Goal: Task Accomplishment & Management: Manage account settings

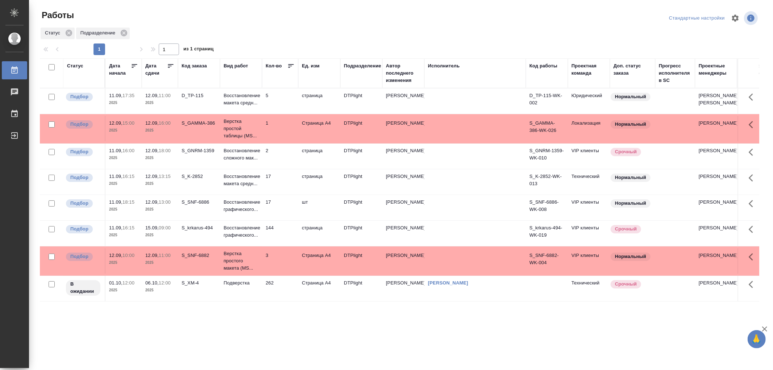
click at [279, 214] on td "17" at bounding box center [280, 207] width 36 height 25
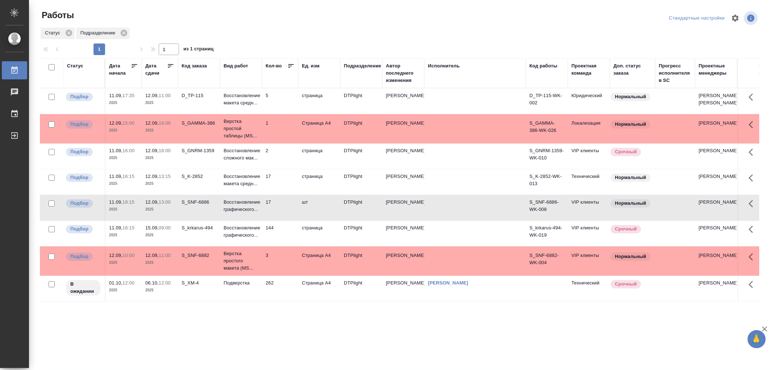
click at [280, 214] on td "17" at bounding box center [280, 207] width 36 height 25
click at [272, 191] on td "17" at bounding box center [280, 181] width 36 height 25
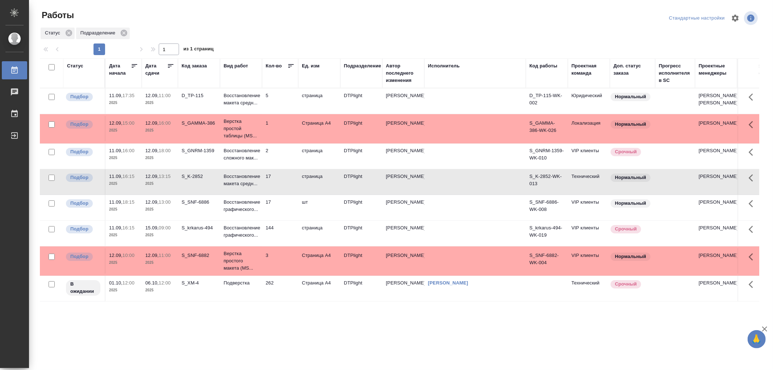
click at [272, 191] on td "17" at bounding box center [280, 181] width 36 height 25
click at [278, 167] on td "2" at bounding box center [280, 156] width 36 height 25
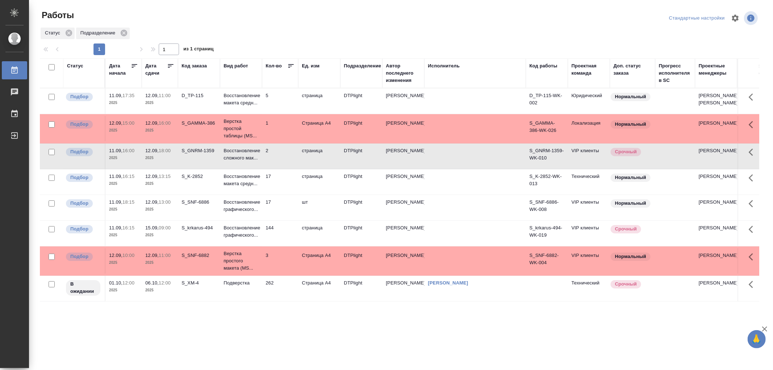
click at [278, 167] on td "2" at bounding box center [280, 156] width 36 height 25
click at [270, 106] on td "5" at bounding box center [280, 100] width 36 height 25
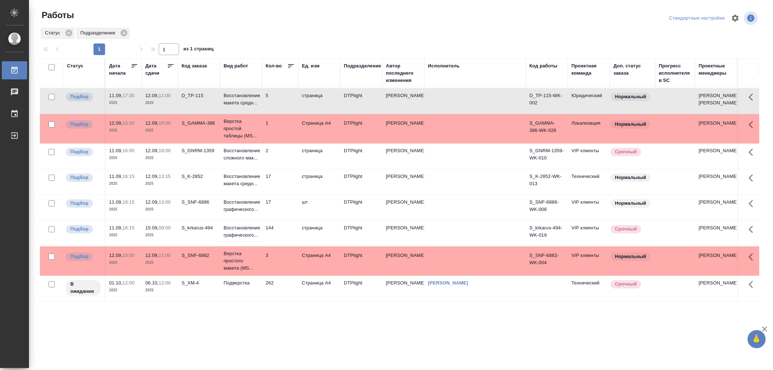
click at [270, 106] on td "5" at bounding box center [280, 100] width 36 height 25
click at [273, 218] on td "17" at bounding box center [280, 207] width 36 height 25
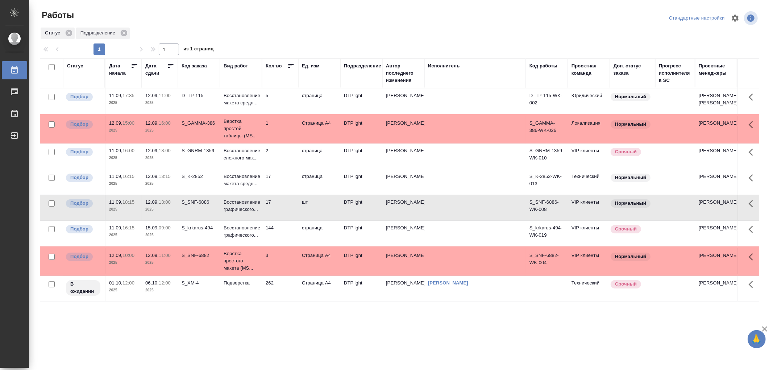
click at [273, 218] on td "17" at bounding box center [280, 207] width 36 height 25
click at [274, 246] on td "144" at bounding box center [280, 233] width 36 height 25
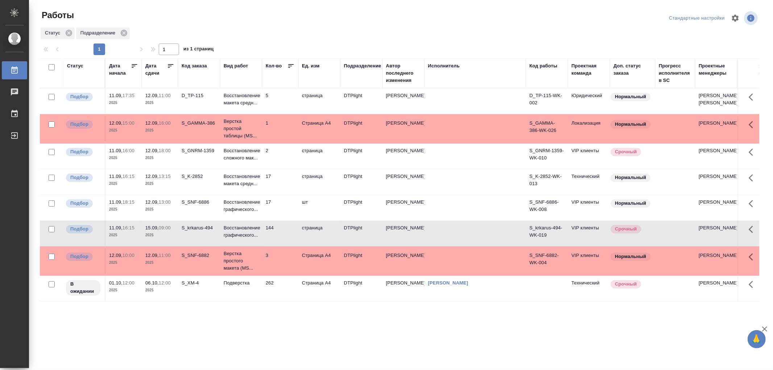
click at [274, 246] on td "144" at bounding box center [280, 233] width 36 height 25
click at [280, 270] on td "3" at bounding box center [280, 260] width 36 height 25
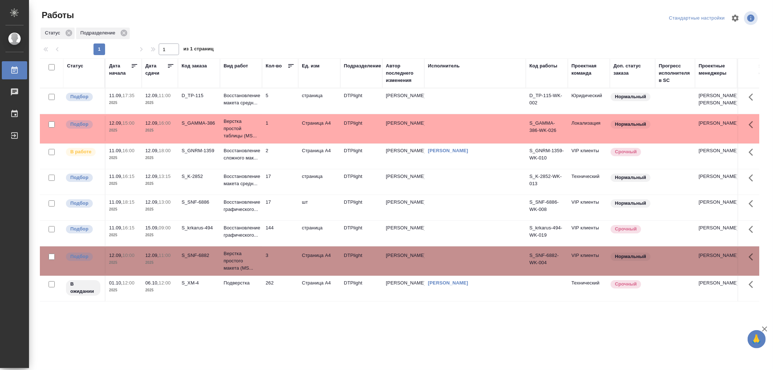
click at [272, 273] on td "3" at bounding box center [280, 260] width 36 height 25
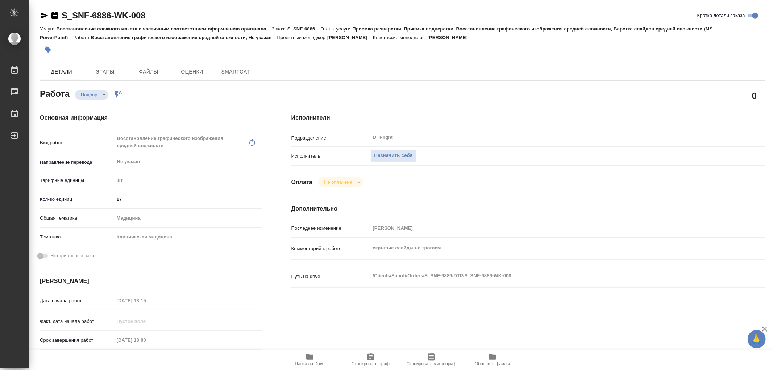
type textarea "x"
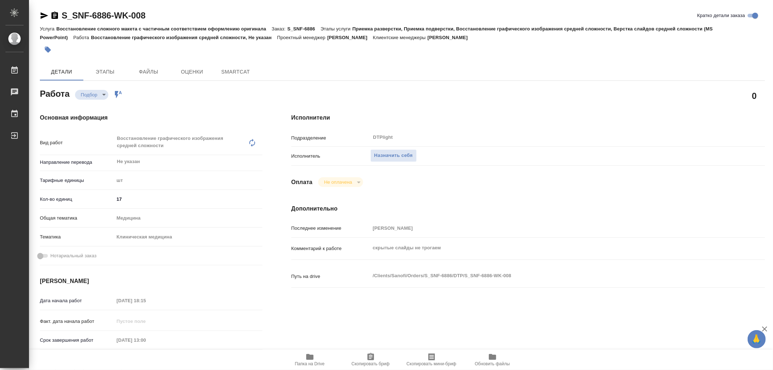
type textarea "x"
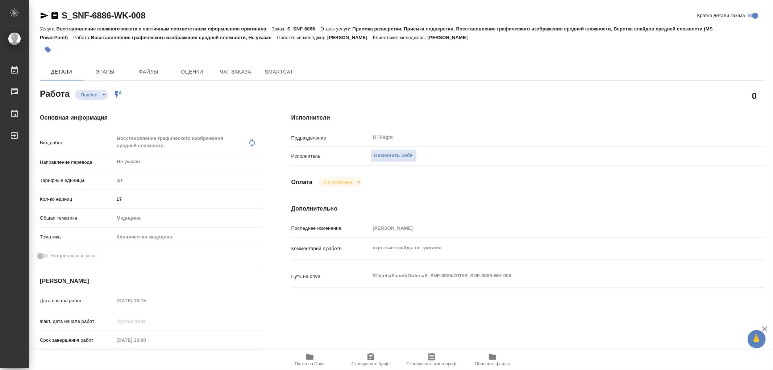
type textarea "x"
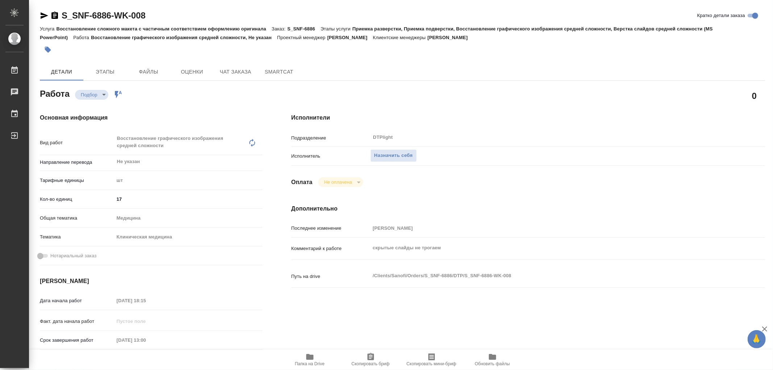
type textarea "x"
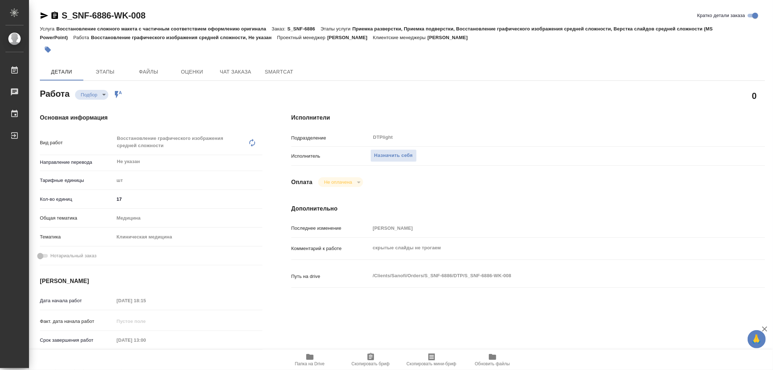
click at [311, 353] on icon "button" at bounding box center [310, 357] width 9 height 9
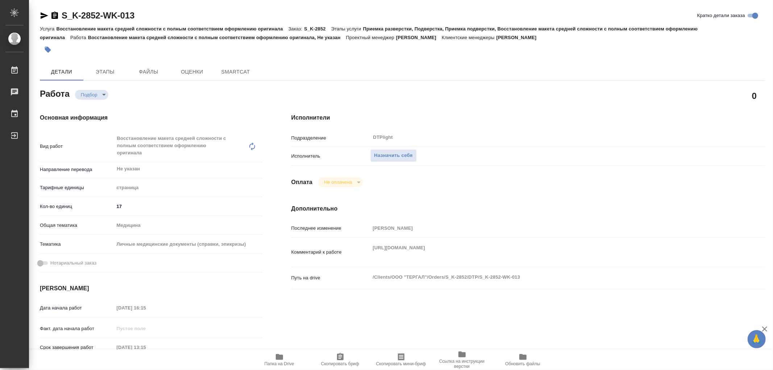
type textarea "x"
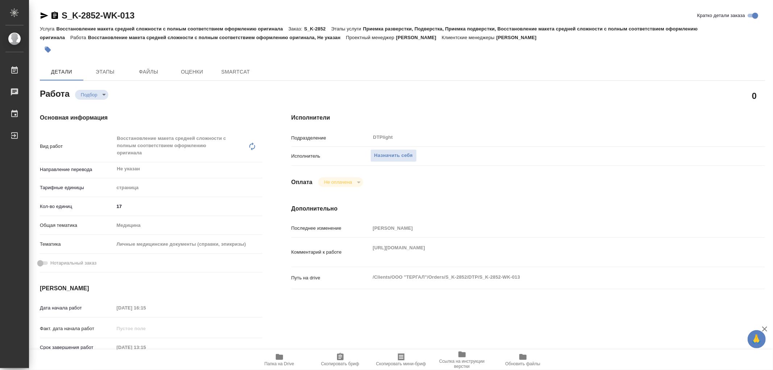
type textarea "x"
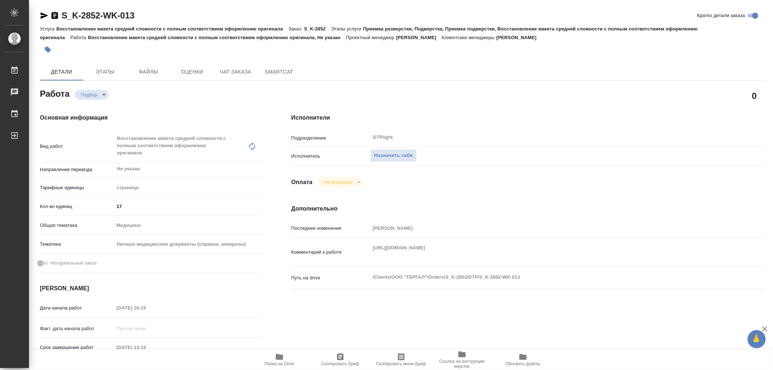
type textarea "x"
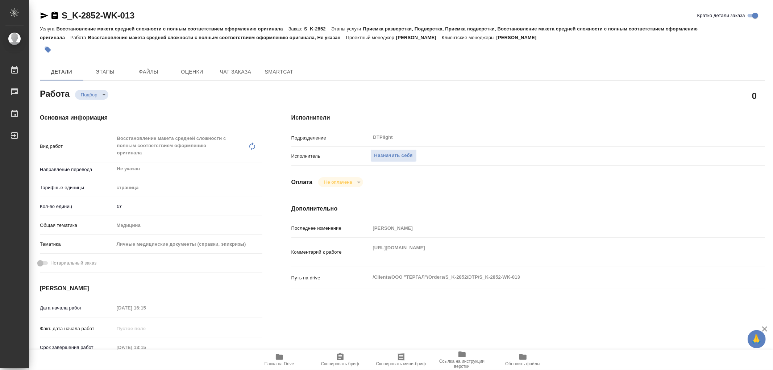
click at [352, 244] on div "Комментарий к работе https://drive.awatera.com/apps/files/?dir=/Shares/%D0%9E%D…" at bounding box center [528, 252] width 474 height 23
type textarea "x"
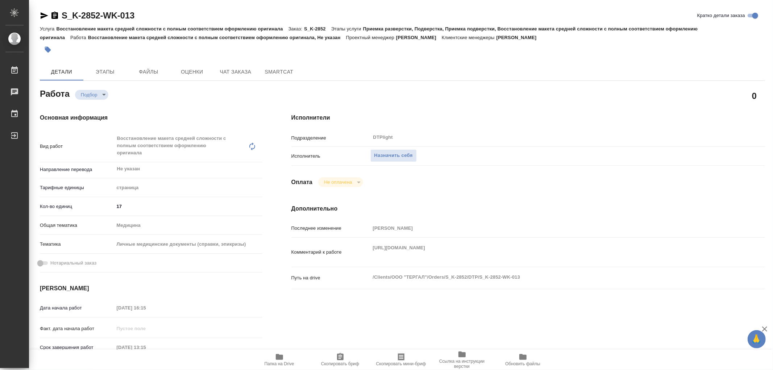
type textarea "x"
click at [277, 357] on icon "button" at bounding box center [279, 357] width 7 height 6
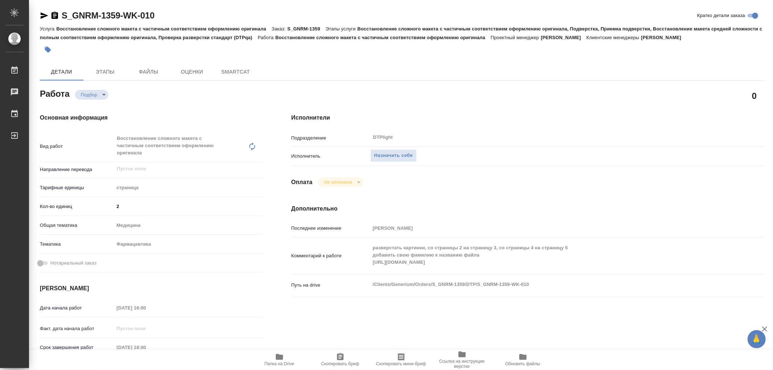
type textarea "x"
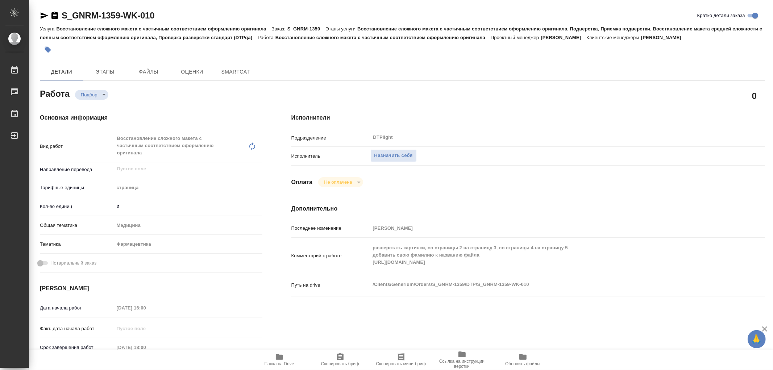
type textarea "x"
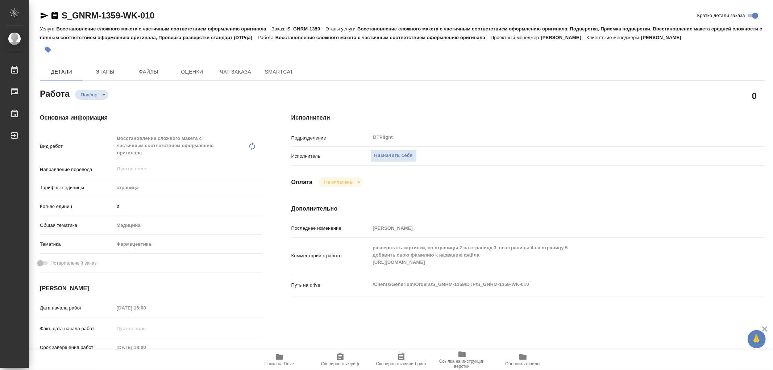
type textarea "x"
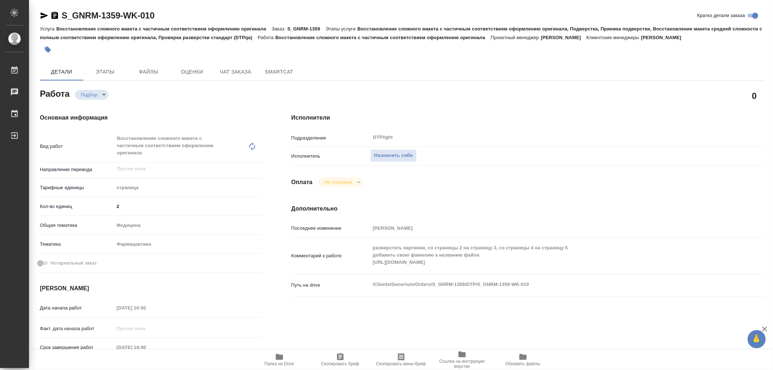
type textarea "x"
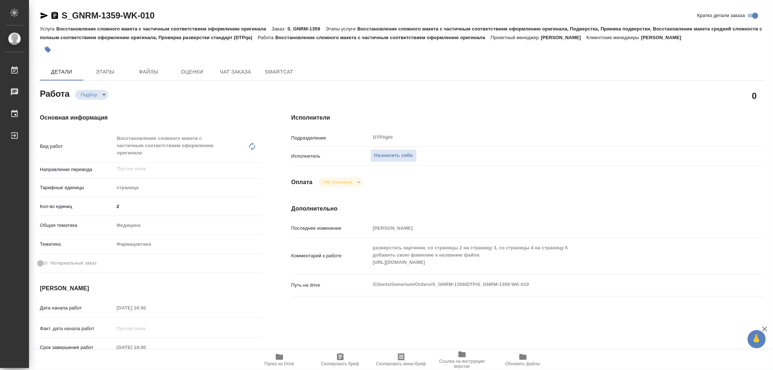
click at [276, 360] on icon "button" at bounding box center [279, 357] width 9 height 9
click at [393, 156] on span "Назначить себя" at bounding box center [393, 156] width 38 height 8
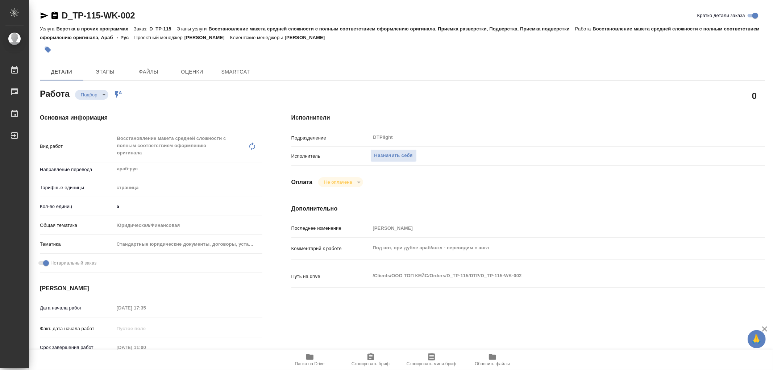
type textarea "x"
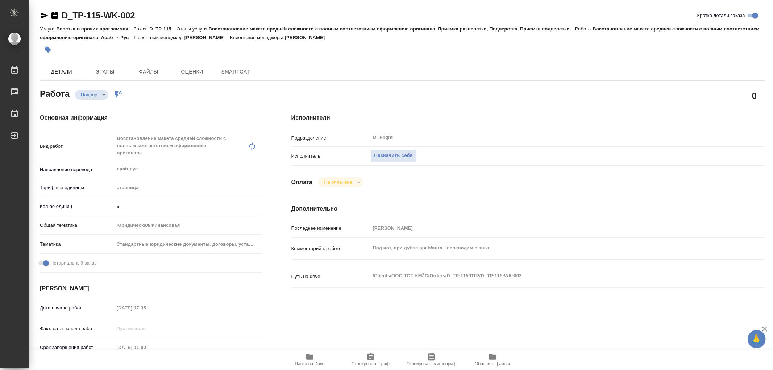
type textarea "x"
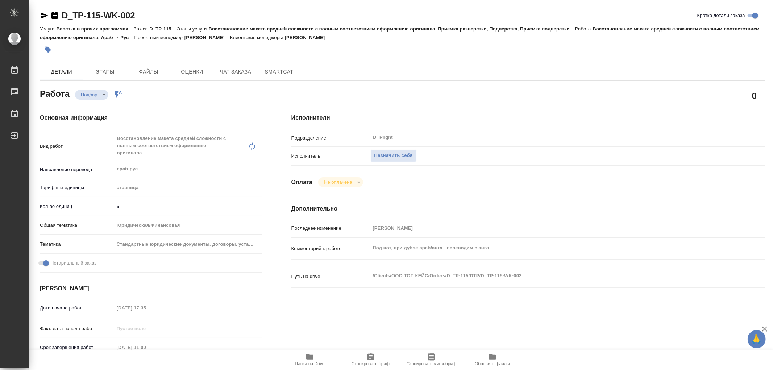
type textarea "x"
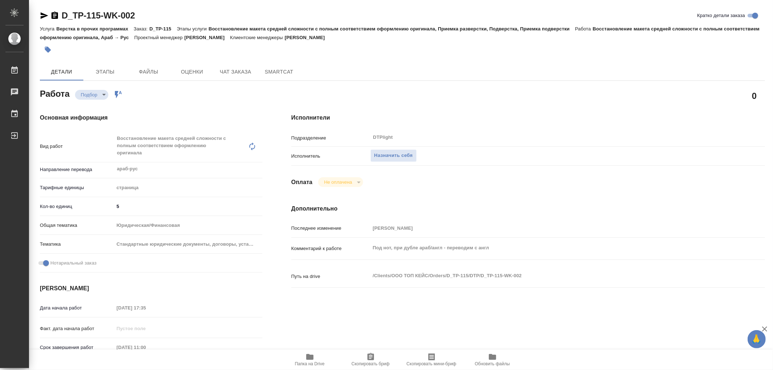
click at [310, 361] on span "Папка на Drive" at bounding box center [310, 363] width 30 height 5
type textarea "x"
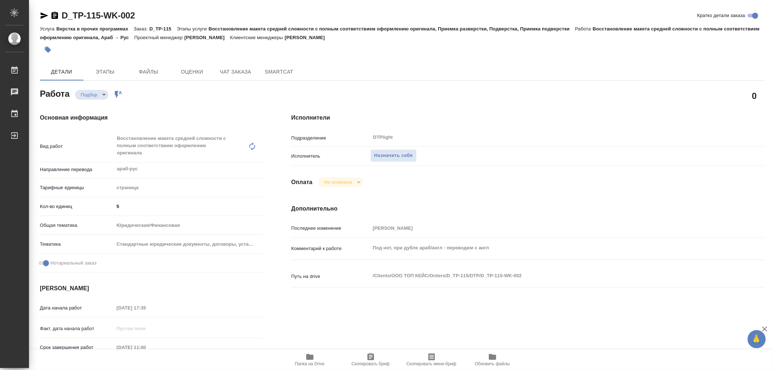
type textarea "x"
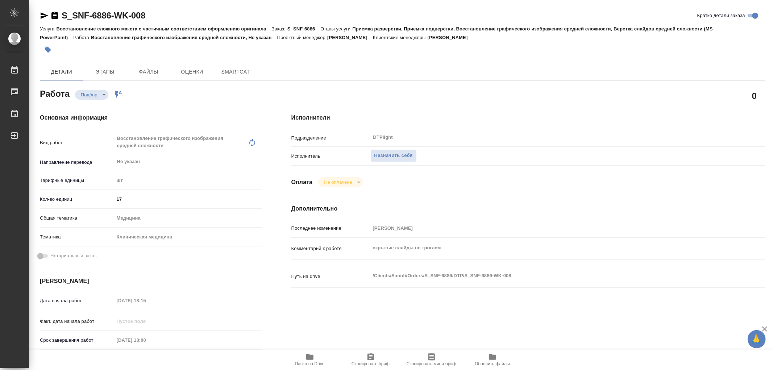
type textarea "x"
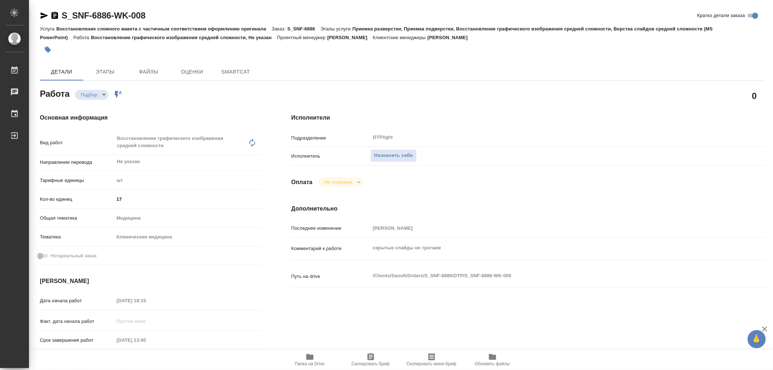
type textarea "x"
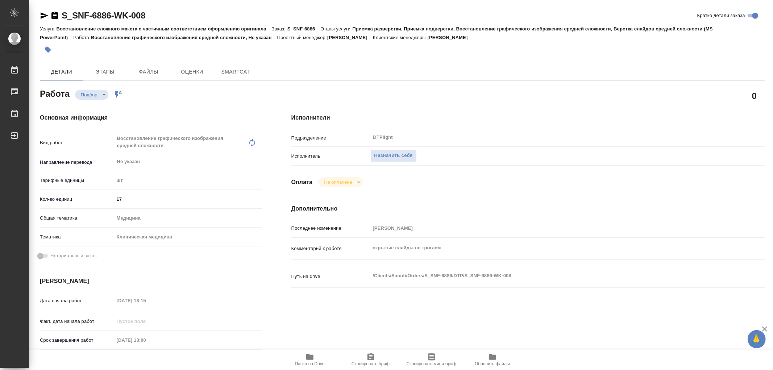
type textarea "x"
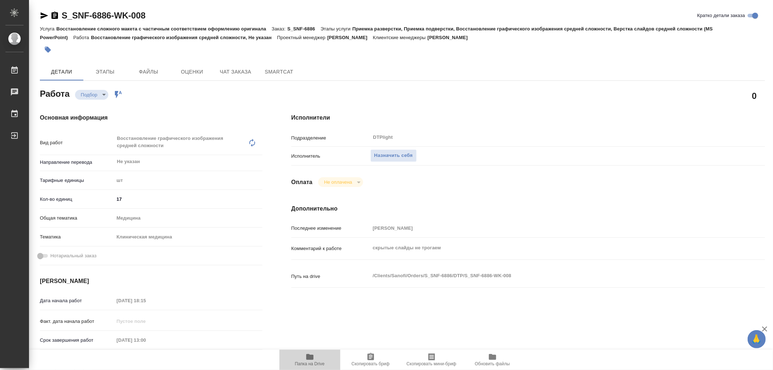
click at [308, 356] on icon "button" at bounding box center [309, 357] width 7 height 6
type textarea "x"
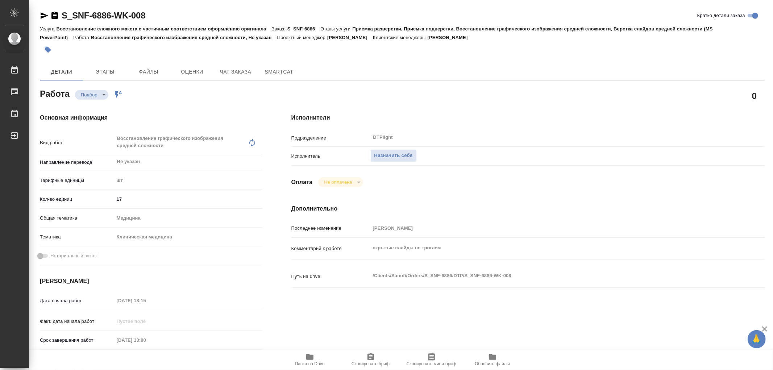
type textarea "x"
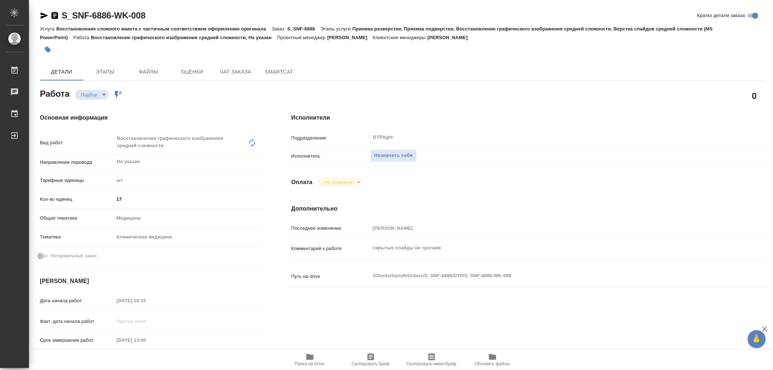
type textarea "x"
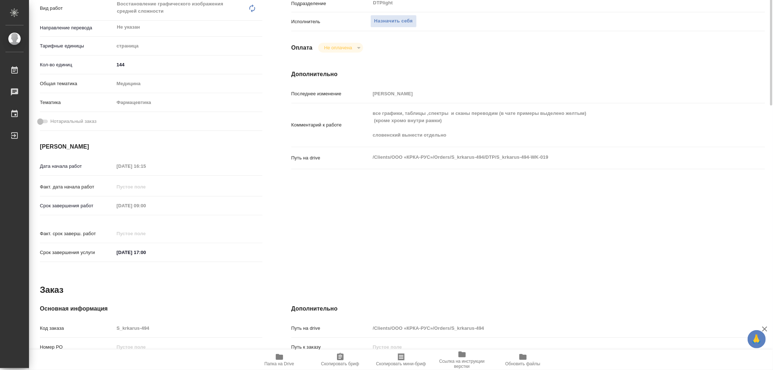
scroll to position [13, 0]
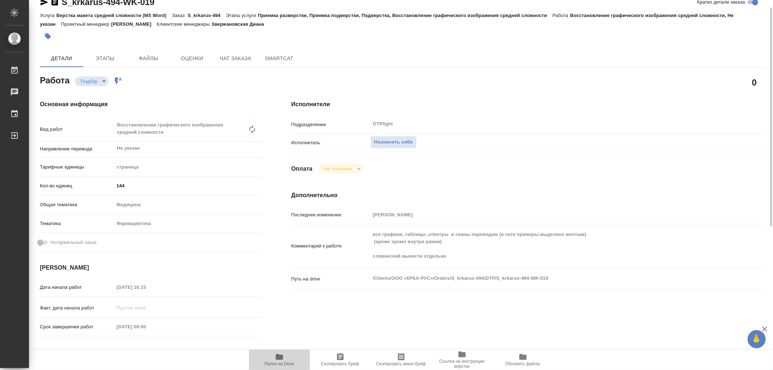
click at [278, 357] on icon "button" at bounding box center [279, 357] width 7 height 6
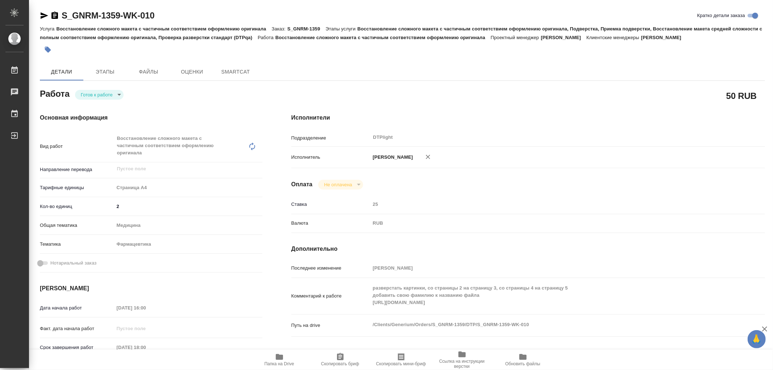
type textarea "x"
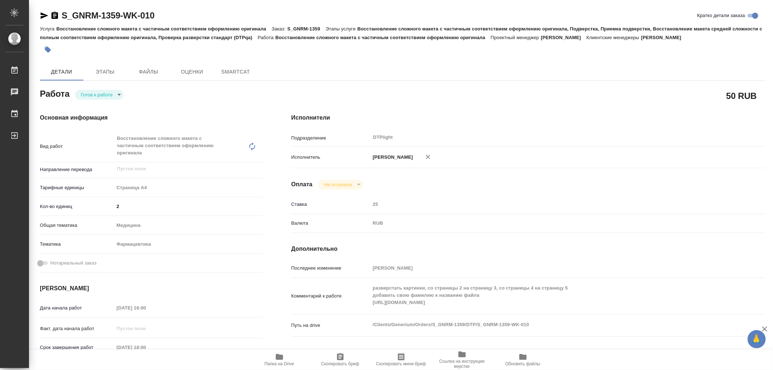
type textarea "x"
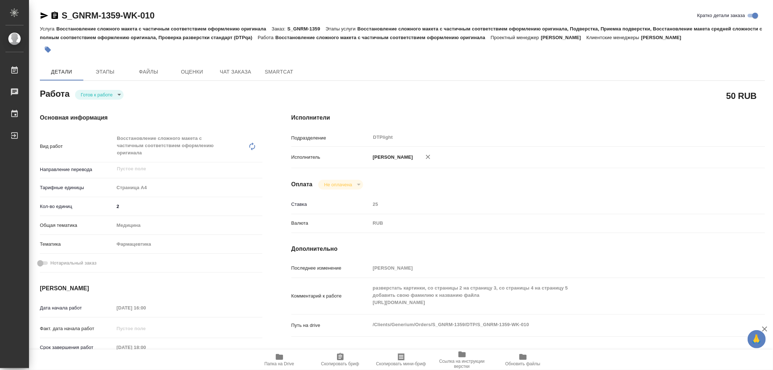
type textarea "x"
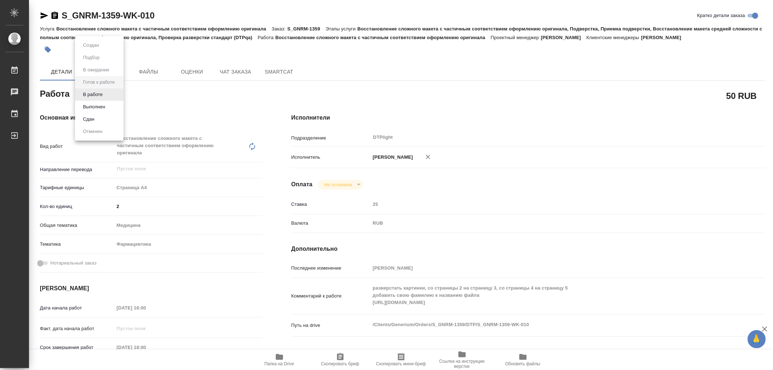
click at [108, 95] on body "🙏 .cls-1 fill:#fff; AWATERA Aleksandrova Valeriya Работы Чаты График Выйти S_GN…" at bounding box center [386, 185] width 773 height 370
type textarea "x"
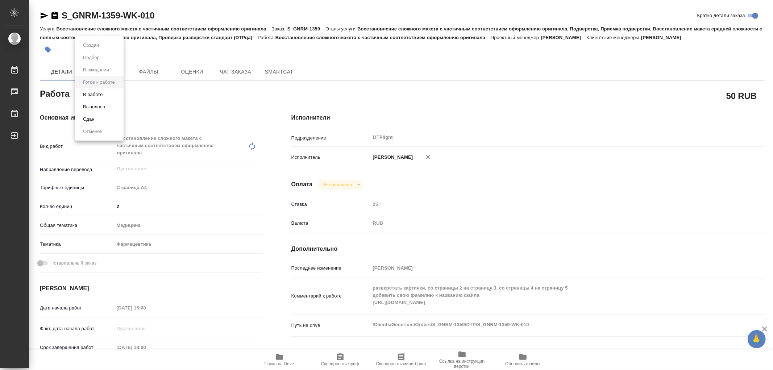
type textarea "x"
click at [99, 95] on button "В работе" at bounding box center [93, 95] width 24 height 8
type textarea "x"
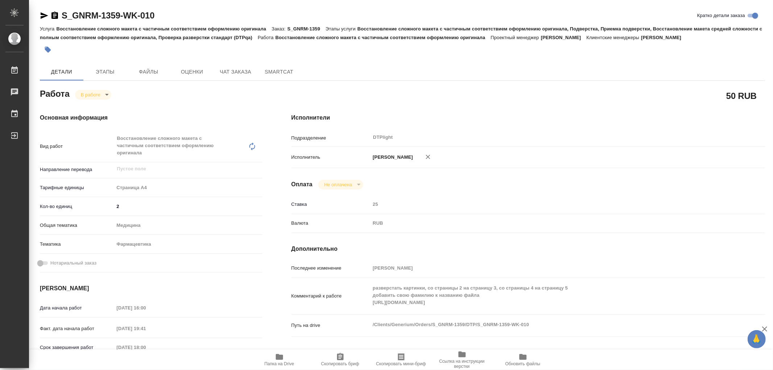
type textarea "x"
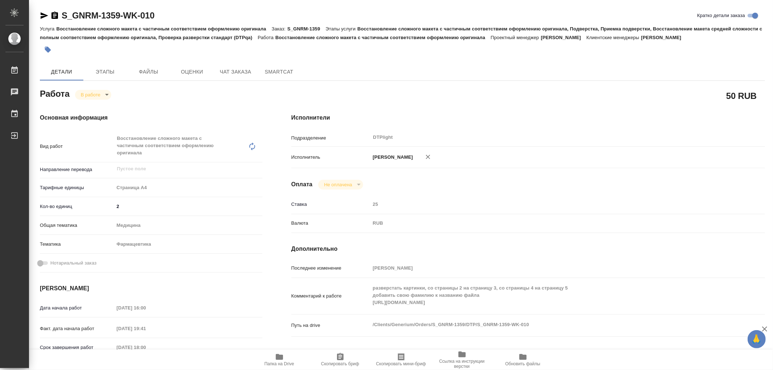
type textarea "x"
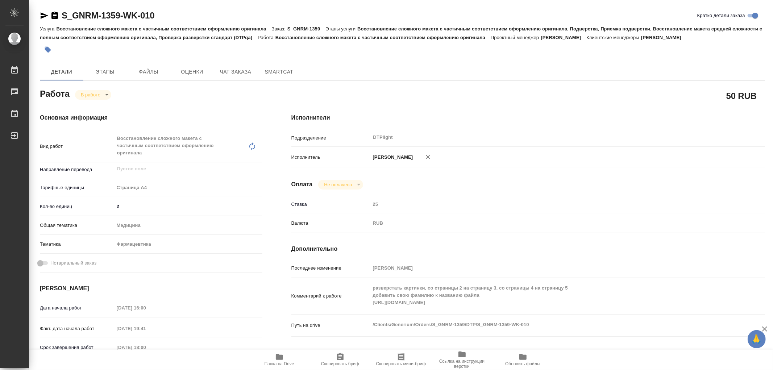
type textarea "x"
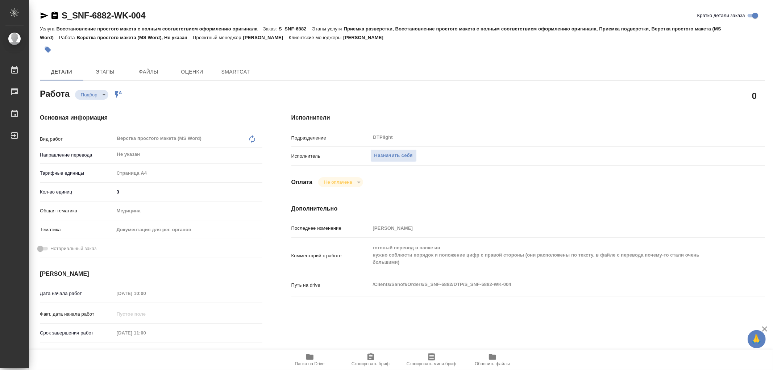
type textarea "x"
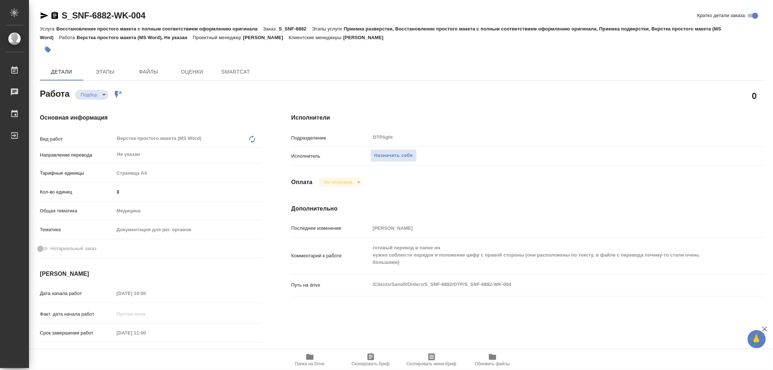
type textarea "x"
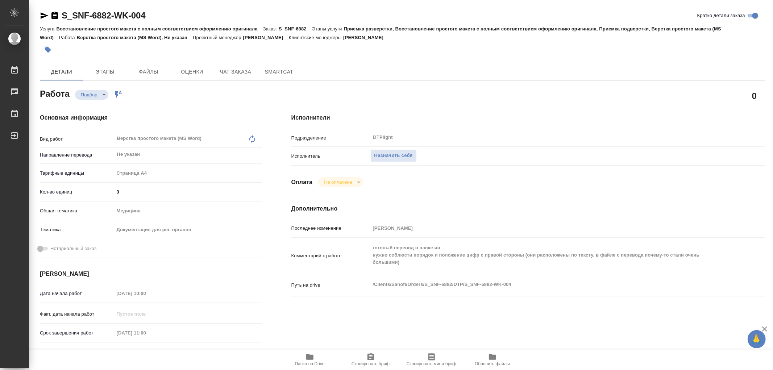
type textarea "x"
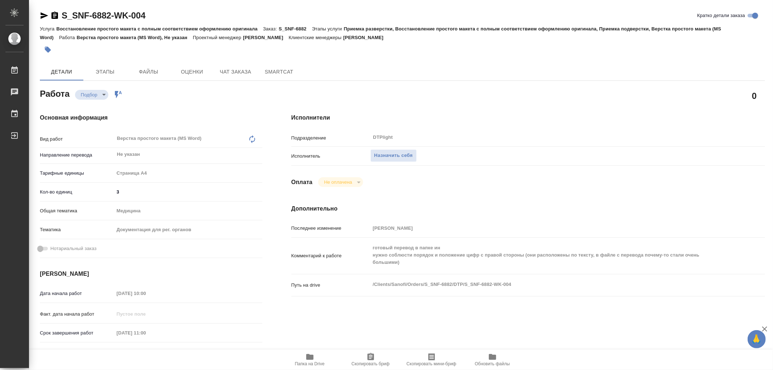
type textarea "x"
